Goal: Task Accomplishment & Management: Manage account settings

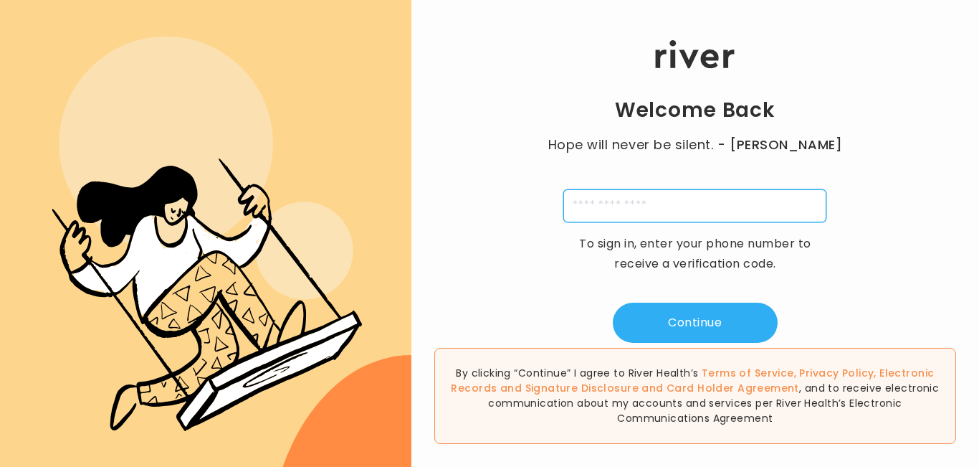
click at [645, 207] on input "tel" at bounding box center [694, 205] width 263 height 33
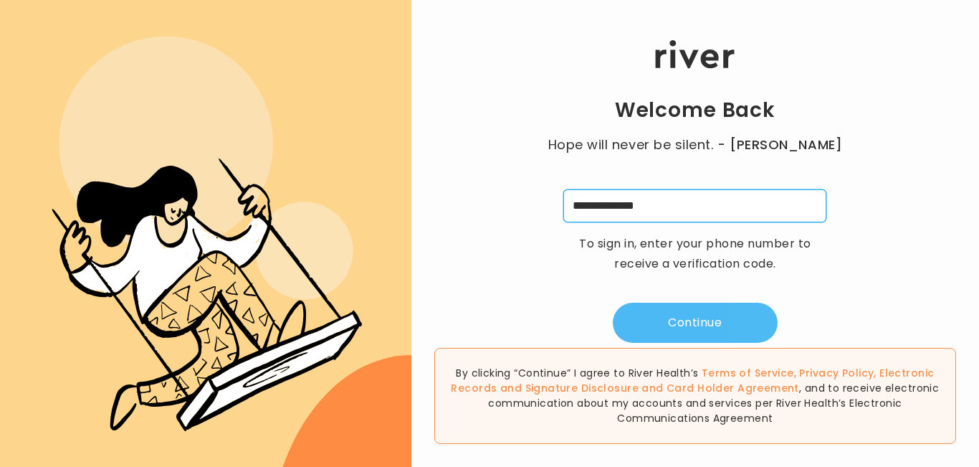
type input "**********"
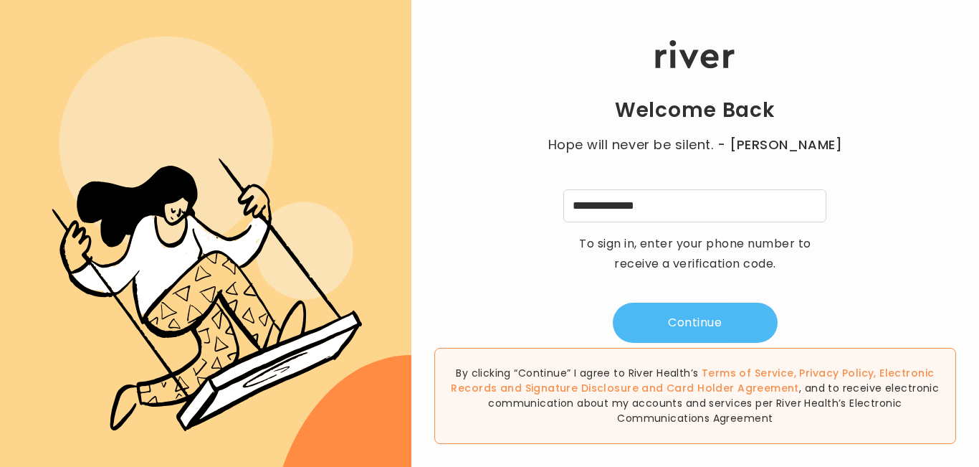
click at [687, 311] on button "Continue" at bounding box center [695, 323] width 165 height 40
type input "*"
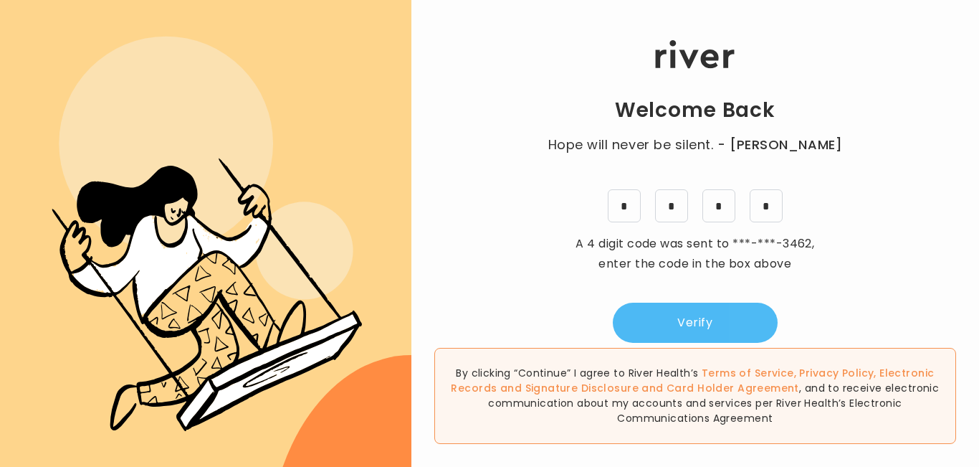
click at [707, 325] on button "Verify" at bounding box center [695, 323] width 165 height 40
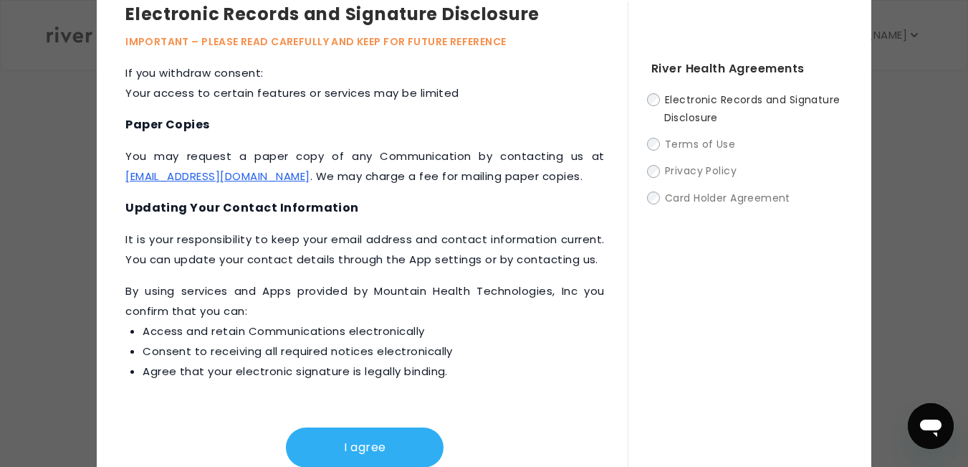
scroll to position [51, 0]
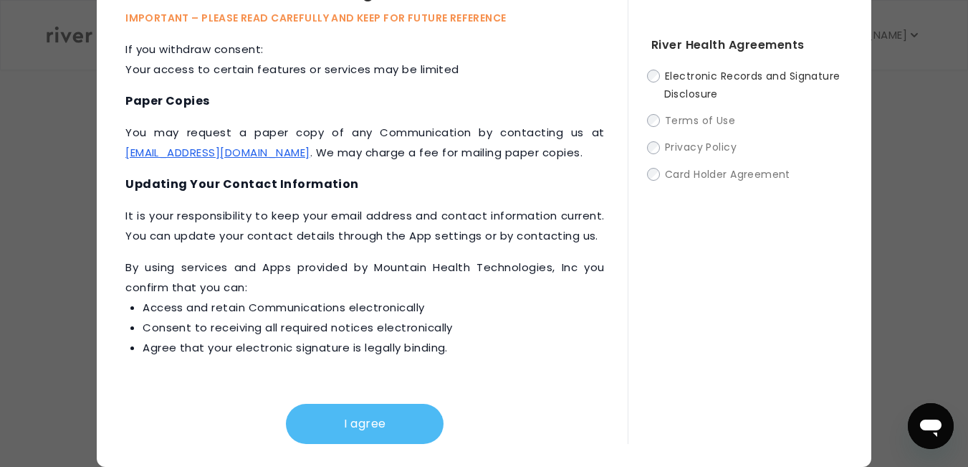
click at [361, 421] on button "I agree" at bounding box center [365, 424] width 158 height 40
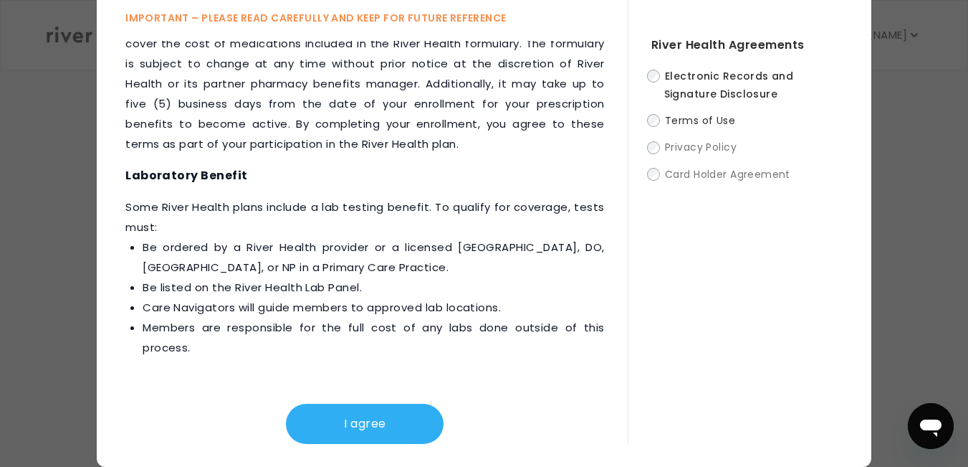
scroll to position [2146, 0]
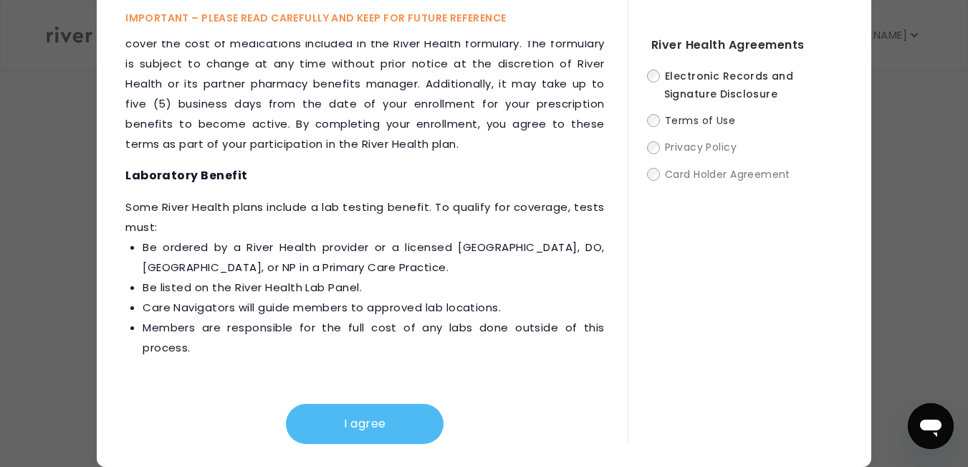
click at [373, 434] on button "I agree" at bounding box center [365, 424] width 158 height 40
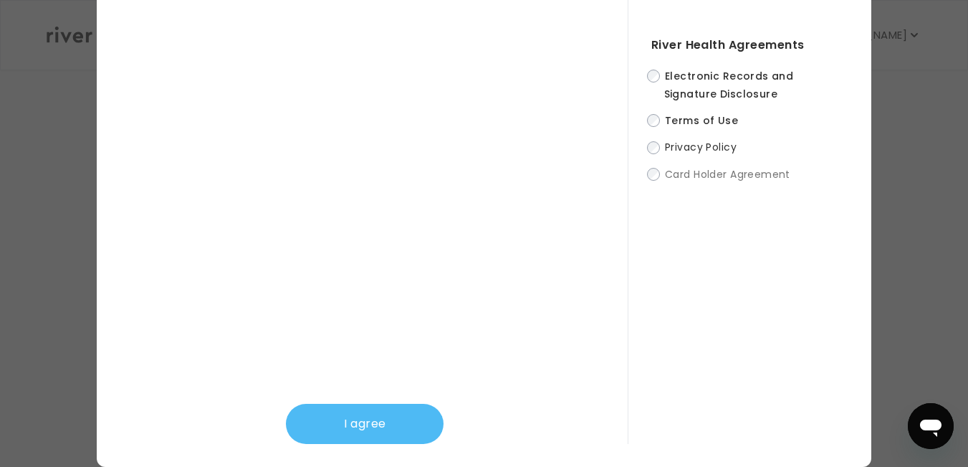
click at [371, 430] on button "I agree" at bounding box center [365, 424] width 158 height 40
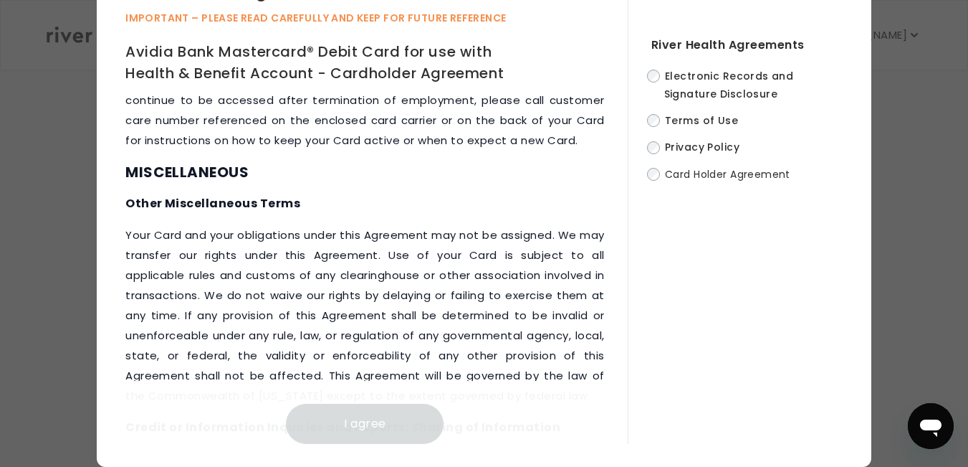
scroll to position [8179, 0]
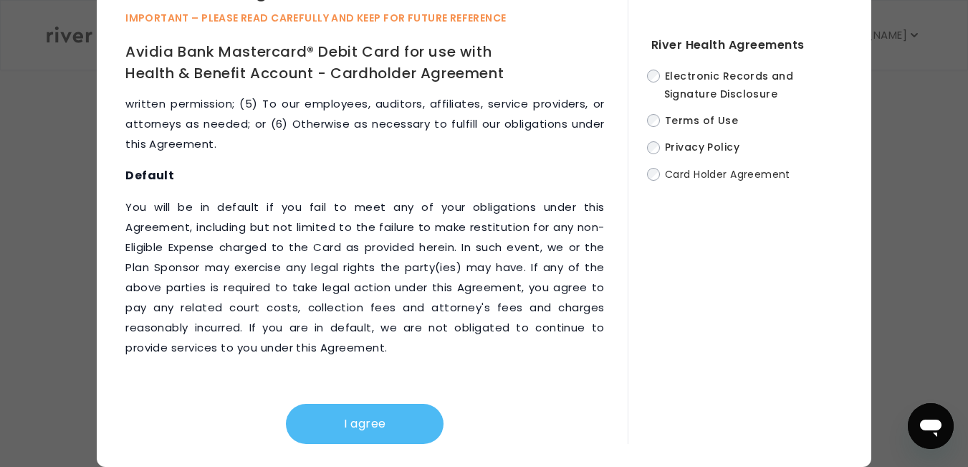
click at [389, 424] on button "I agree" at bounding box center [365, 424] width 158 height 40
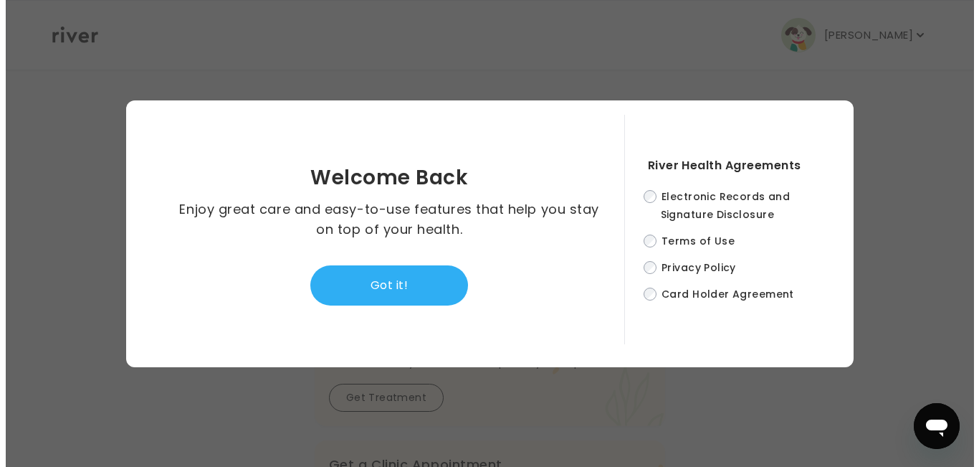
scroll to position [0, 0]
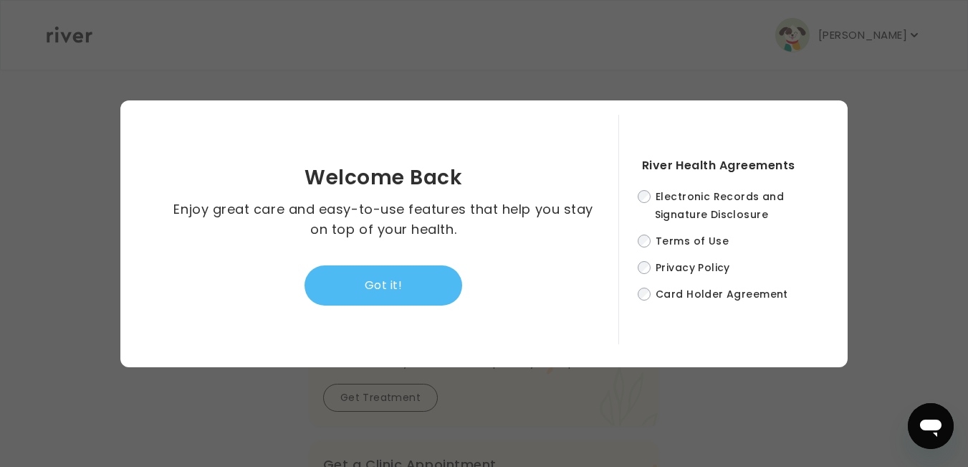
click at [408, 281] on button "Got it!" at bounding box center [384, 285] width 158 height 40
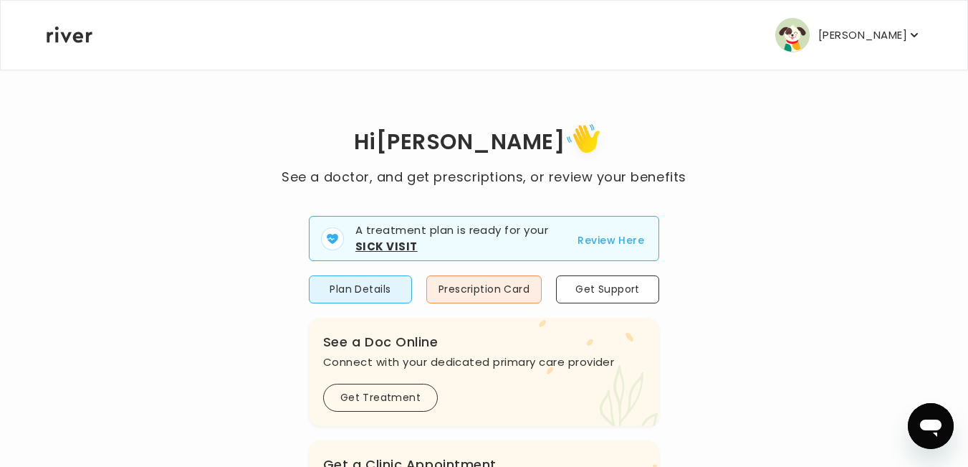
click at [875, 30] on p "[PERSON_NAME]" at bounding box center [863, 35] width 89 height 20
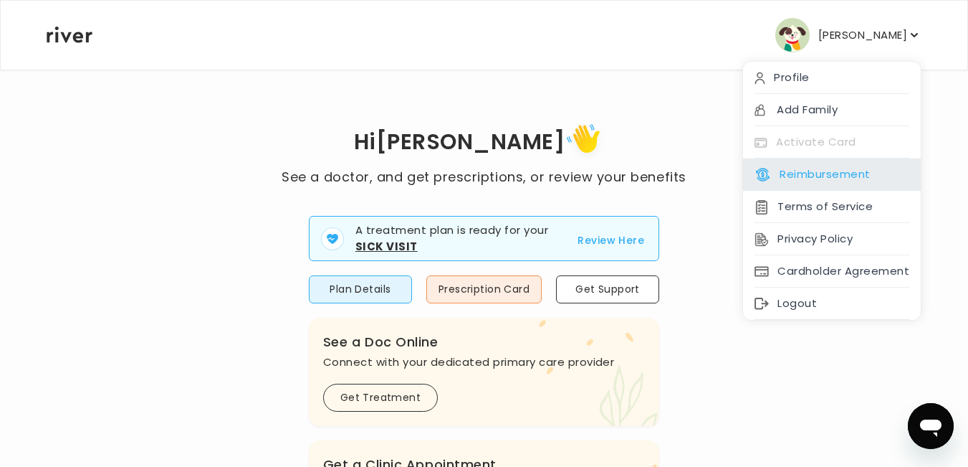
click at [819, 176] on button "Reimbursement" at bounding box center [812, 174] width 115 height 20
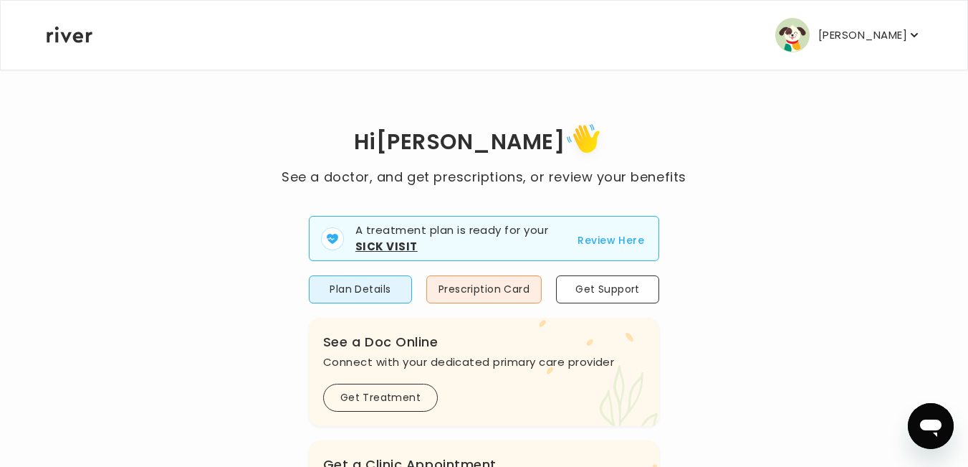
click at [869, 32] on p "[PERSON_NAME]" at bounding box center [863, 35] width 89 height 20
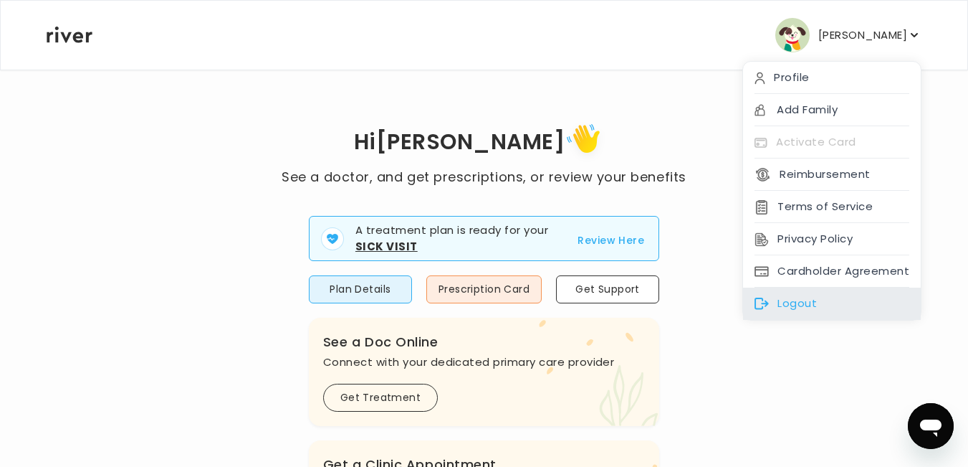
click at [803, 303] on div "Logout" at bounding box center [832, 303] width 178 height 32
